Goal: Complete application form: Complete application form

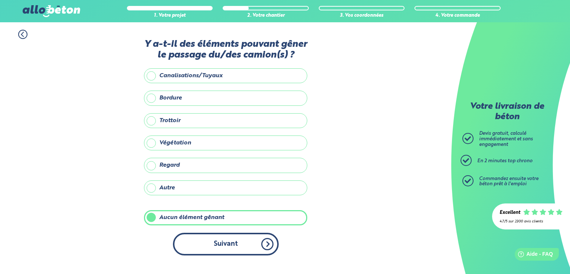
click at [267, 242] on button "Suivant" at bounding box center [226, 244] width 106 height 23
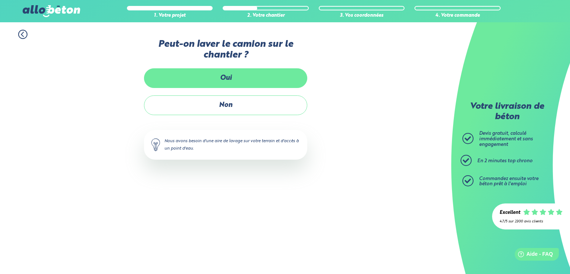
click at [241, 84] on label "Oui" at bounding box center [225, 78] width 163 height 20
click at [0, 0] on input "Oui" at bounding box center [0, 0] width 0 height 0
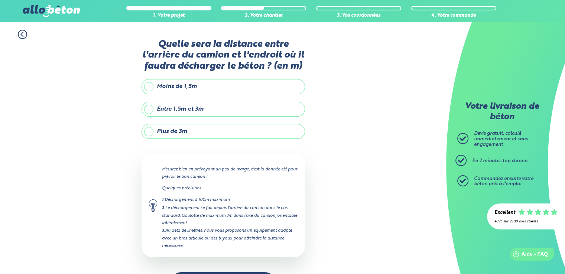
click at [227, 111] on label "Entre 1,5m et 3m" at bounding box center [222, 109] width 163 height 15
click at [0, 0] on input "Entre 1,5m et 3m" at bounding box center [0, 0] width 0 height 0
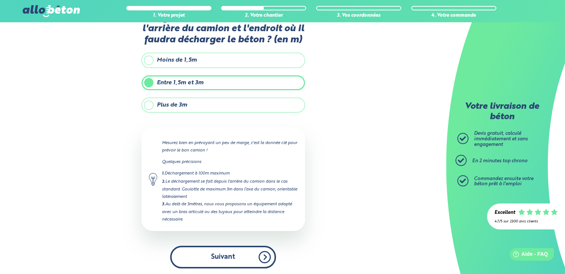
click at [258, 259] on button "Suivant" at bounding box center [223, 257] width 106 height 23
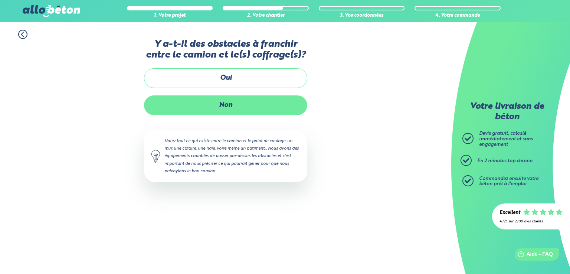
click at [241, 105] on label "Non" at bounding box center [225, 105] width 163 height 20
click at [0, 0] on input "Non" at bounding box center [0, 0] width 0 height 0
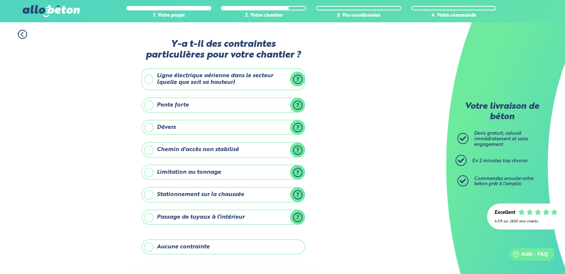
click at [222, 248] on label "Aucune contrainte" at bounding box center [222, 247] width 163 height 15
click at [0, 0] on input "Aucune contrainte" at bounding box center [0, 0] width 0 height 0
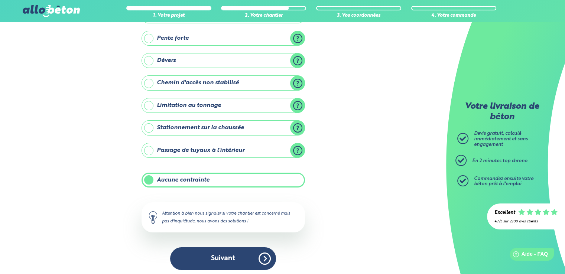
scroll to position [69, 0]
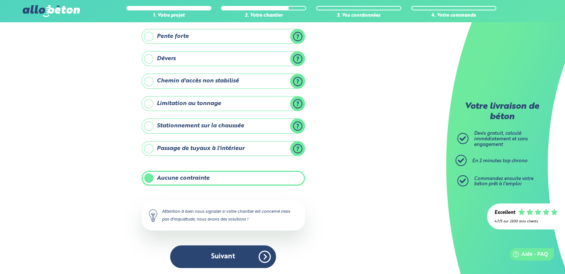
drag, startPoint x: 191, startPoint y: 278, endPoint x: 140, endPoint y: 288, distance: 52.3
click at [140, 274] on html "09 72 55 12 83 Conseils et Appel Gratuits nos produits le béton prêt à l'emploi…" at bounding box center [282, 103] width 565 height 344
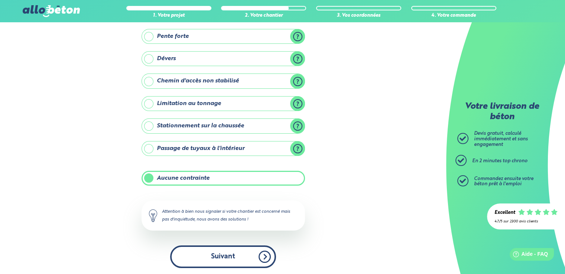
click at [232, 253] on button "Suivant" at bounding box center [223, 256] width 106 height 23
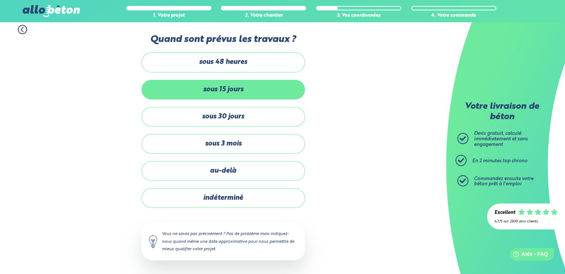
click at [249, 94] on label "sous 15 jours" at bounding box center [222, 90] width 163 height 20
click at [0, 0] on input "sous 15 jours" at bounding box center [0, 0] width 0 height 0
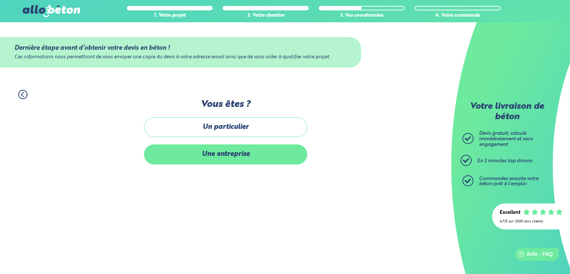
click at [225, 150] on label "Une entreprise" at bounding box center [225, 154] width 163 height 20
click at [0, 0] on input "Une entreprise" at bounding box center [0, 0] width 0 height 0
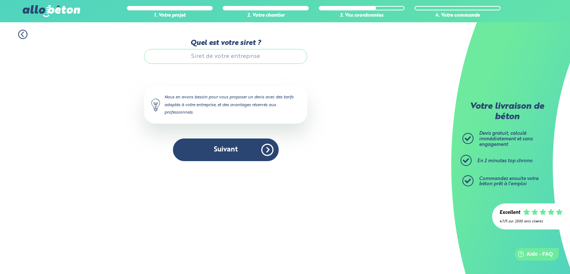
click at [237, 60] on input "Quel est votre siret ?" at bounding box center [225, 56] width 163 height 15
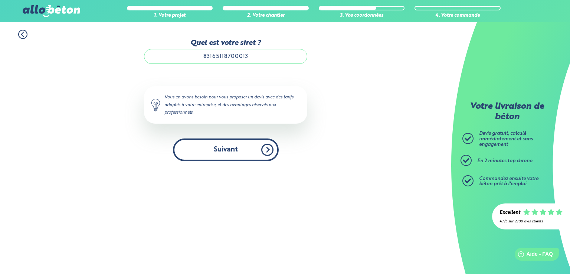
type input "83165118700013"
click at [256, 152] on button "Suivant" at bounding box center [226, 150] width 106 height 23
click at [270, 152] on button "Suivant" at bounding box center [226, 150] width 106 height 23
click at [269, 151] on button "Suivant" at bounding box center [226, 150] width 106 height 23
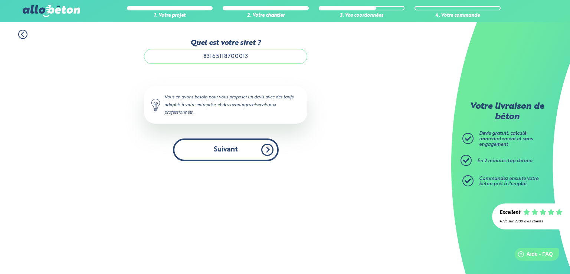
click at [269, 151] on button "Suivant" at bounding box center [226, 150] width 106 height 23
click at [267, 152] on button "Suivant" at bounding box center [226, 150] width 106 height 23
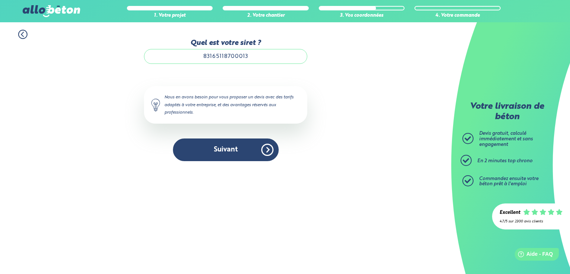
click at [21, 38] on icon at bounding box center [22, 34] width 9 height 9
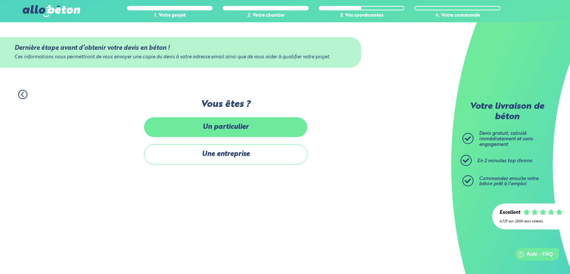
click at [199, 128] on label "Un particulier" at bounding box center [225, 127] width 163 height 20
click at [0, 0] on input "Un particulier" at bounding box center [0, 0] width 0 height 0
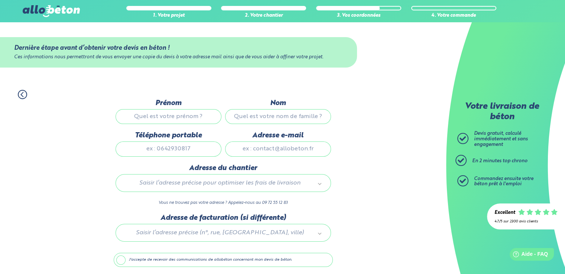
click at [175, 113] on input "Prénom" at bounding box center [168, 116] width 106 height 15
type input "[PERSON_NAME]"
type input "Caré"
type input "[EMAIL_ADDRESS][DOMAIN_NAME]"
type input "[GEOGRAPHIC_DATA], [GEOGRAPHIC_DATA]"
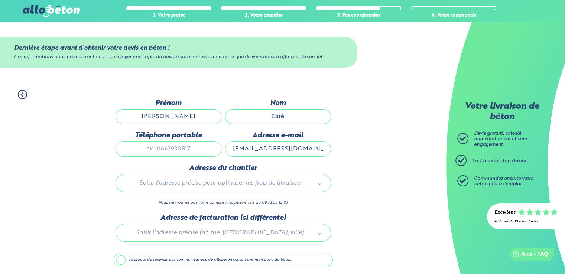
click at [192, 148] on input "Téléphone portable" at bounding box center [168, 148] width 106 height 15
type input "0633578817"
type input "[GEOGRAPHIC_DATA], Ferme de Mézu"
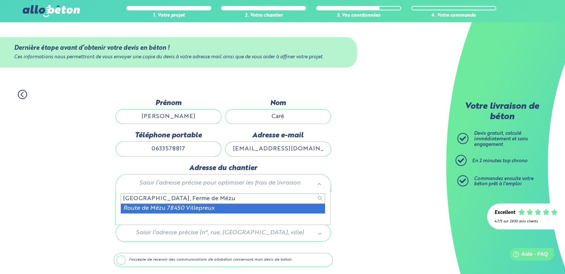
click at [209, 200] on input "[GEOGRAPHIC_DATA], Ferme de Mézu" at bounding box center [223, 198] width 204 height 10
click at [162, 198] on input "[GEOGRAPHIC_DATA], Ferme de Mézu" at bounding box center [223, 198] width 204 height 10
click at [190, 202] on input "[GEOGRAPHIC_DATA], Ferme de Mézu" at bounding box center [223, 198] width 204 height 10
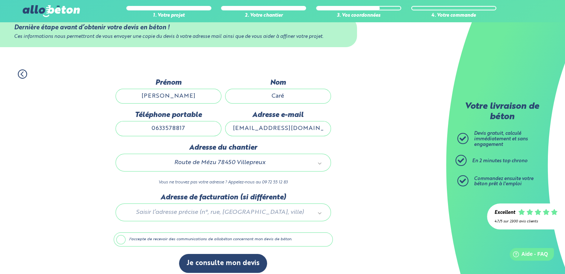
scroll to position [26, 0]
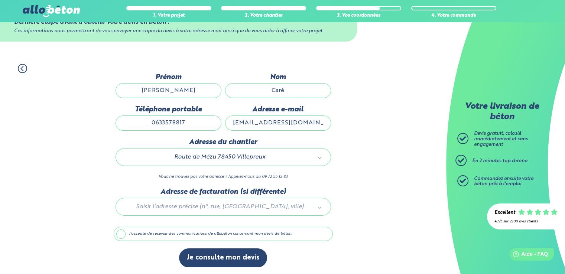
click at [227, 209] on div at bounding box center [223, 205] width 219 height 35
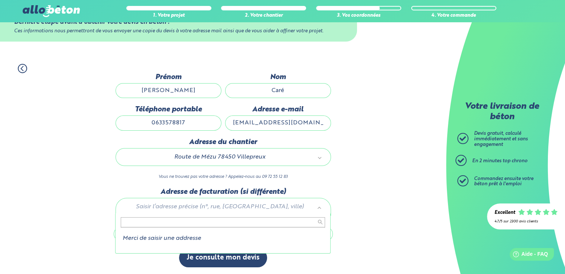
click at [209, 235] on li "Merci de saisir une addresse" at bounding box center [223, 238] width 204 height 7
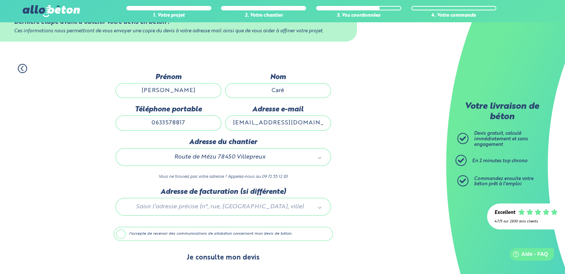
click at [250, 255] on button "Je consulte mon devis" at bounding box center [223, 257] width 88 height 19
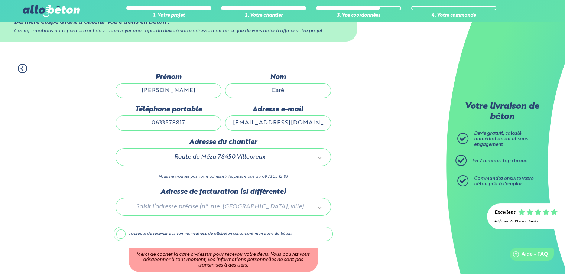
click at [121, 227] on label "J'accepte de recevoir des communications de allobéton concernant mon devis de b…" at bounding box center [223, 234] width 219 height 14
click at [0, 0] on input "J'accepte de recevoir des communications de allobéton concernant mon devis de b…" at bounding box center [0, 0] width 0 height 0
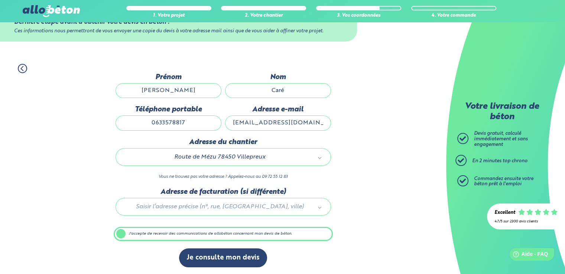
scroll to position [26, 0]
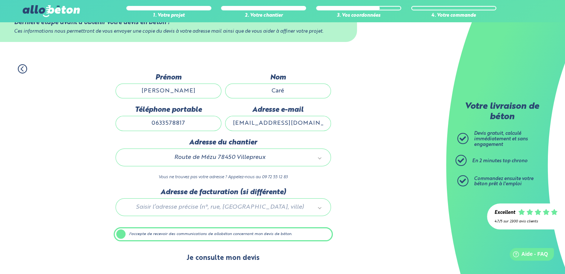
click at [232, 263] on button "Je consulte mon devis" at bounding box center [223, 258] width 88 height 19
